Goal: Transaction & Acquisition: Purchase product/service

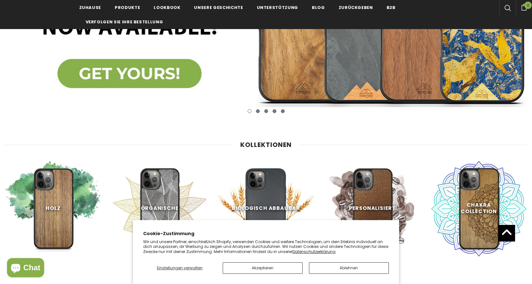
scroll to position [192, 0]
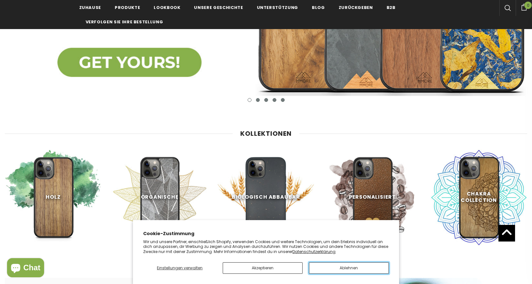
click at [352, 266] on button "Ablehnen" at bounding box center [349, 268] width 80 height 12
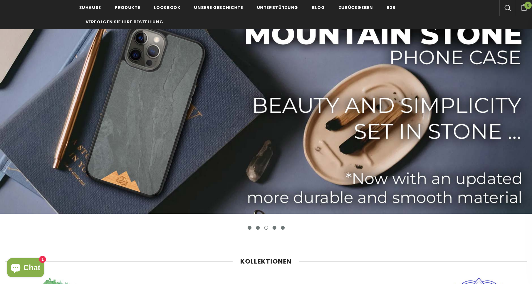
scroll to position [0, 0]
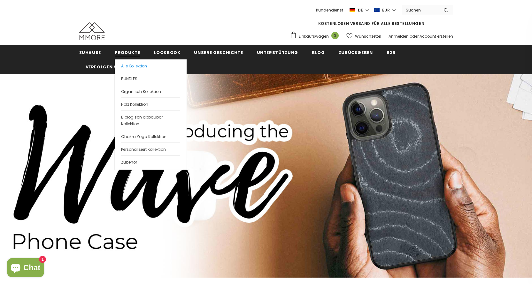
click at [137, 66] on span "Alle Kollektion" at bounding box center [134, 65] width 26 height 5
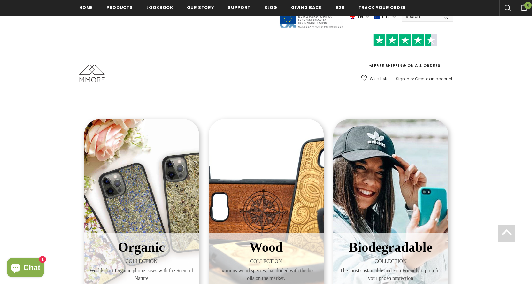
scroll to position [96, 0]
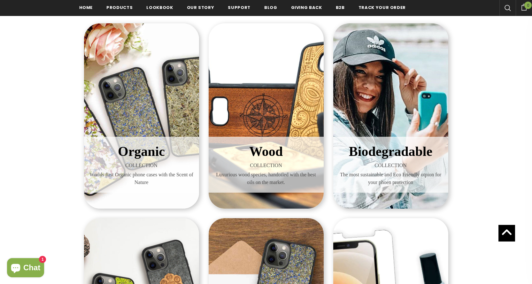
click at [268, 113] on div "Wood COLLECTION Luxurious wood species, handoiled with the best oils on the mar…" at bounding box center [266, 115] width 115 height 185
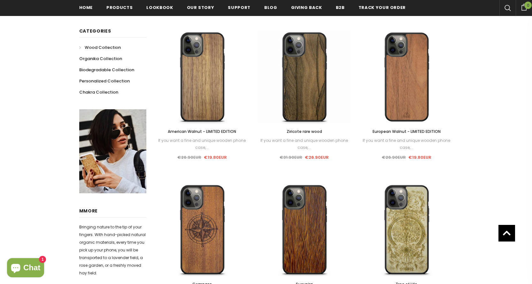
scroll to position [128, 0]
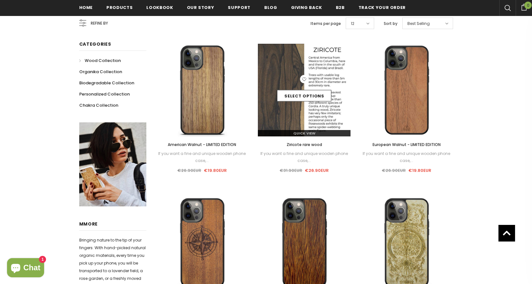
click at [292, 64] on img at bounding box center [304, 90] width 93 height 93
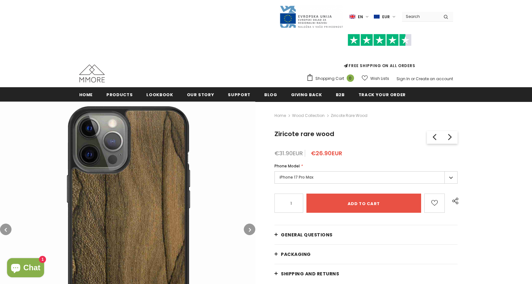
click at [444, 176] on label "iPhone 17 Pro Max" at bounding box center [365, 177] width 183 height 12
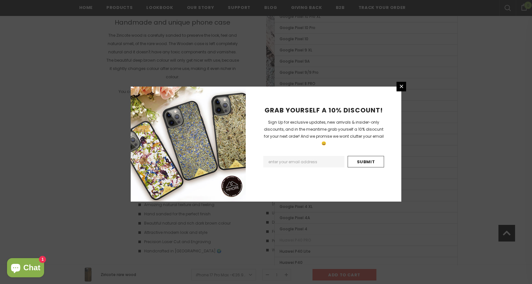
scroll to position [928, 0]
click at [401, 86] on icon at bounding box center [402, 87] width 4 height 4
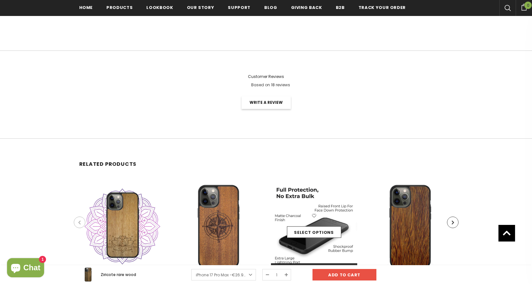
scroll to position [1159, 0]
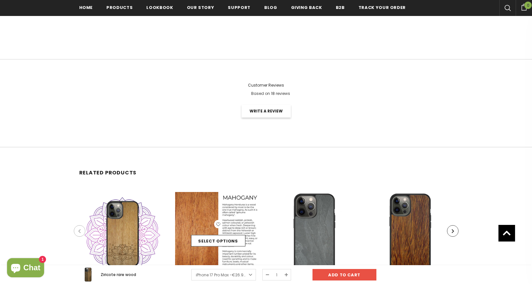
click at [215, 223] on icon at bounding box center [218, 224] width 8 height 8
click at [212, 200] on img at bounding box center [218, 235] width 86 height 86
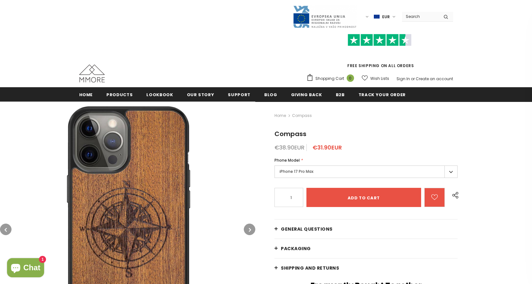
click at [360, 171] on label "iPhone 17 Pro Max" at bounding box center [365, 172] width 183 height 12
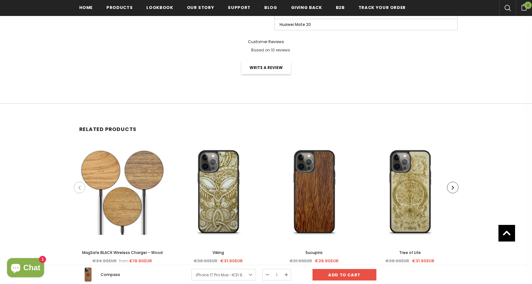
scroll to position [1120, 0]
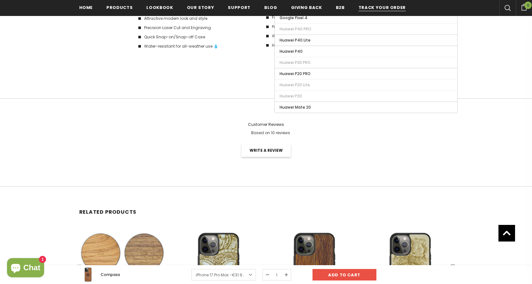
click at [392, 8] on span "Track your order" at bounding box center [382, 7] width 47 height 6
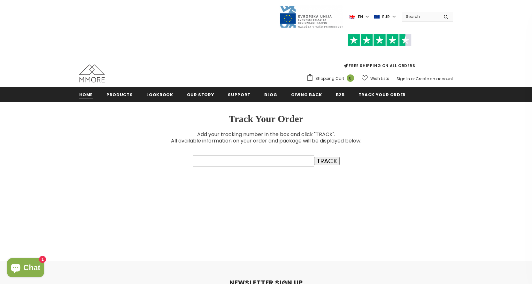
click at [81, 94] on span "Home" at bounding box center [86, 95] width 14 height 6
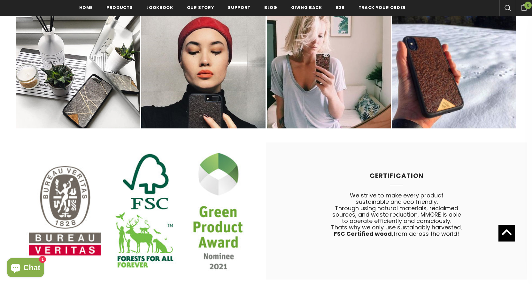
scroll to position [3451, 0]
